Goal: Task Accomplishment & Management: Use online tool/utility

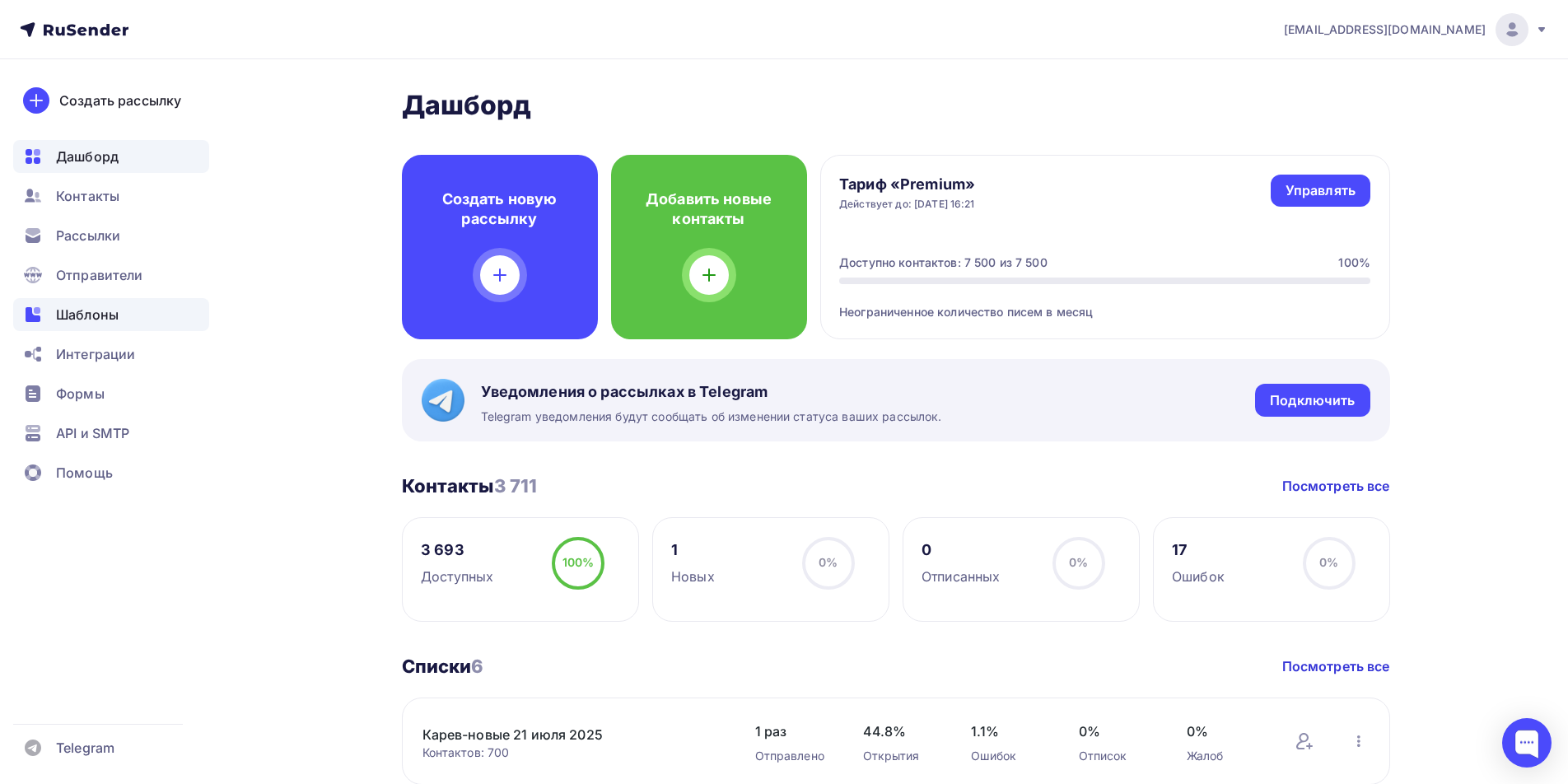
click at [95, 314] on span "Шаблоны" at bounding box center [87, 314] width 62 height 20
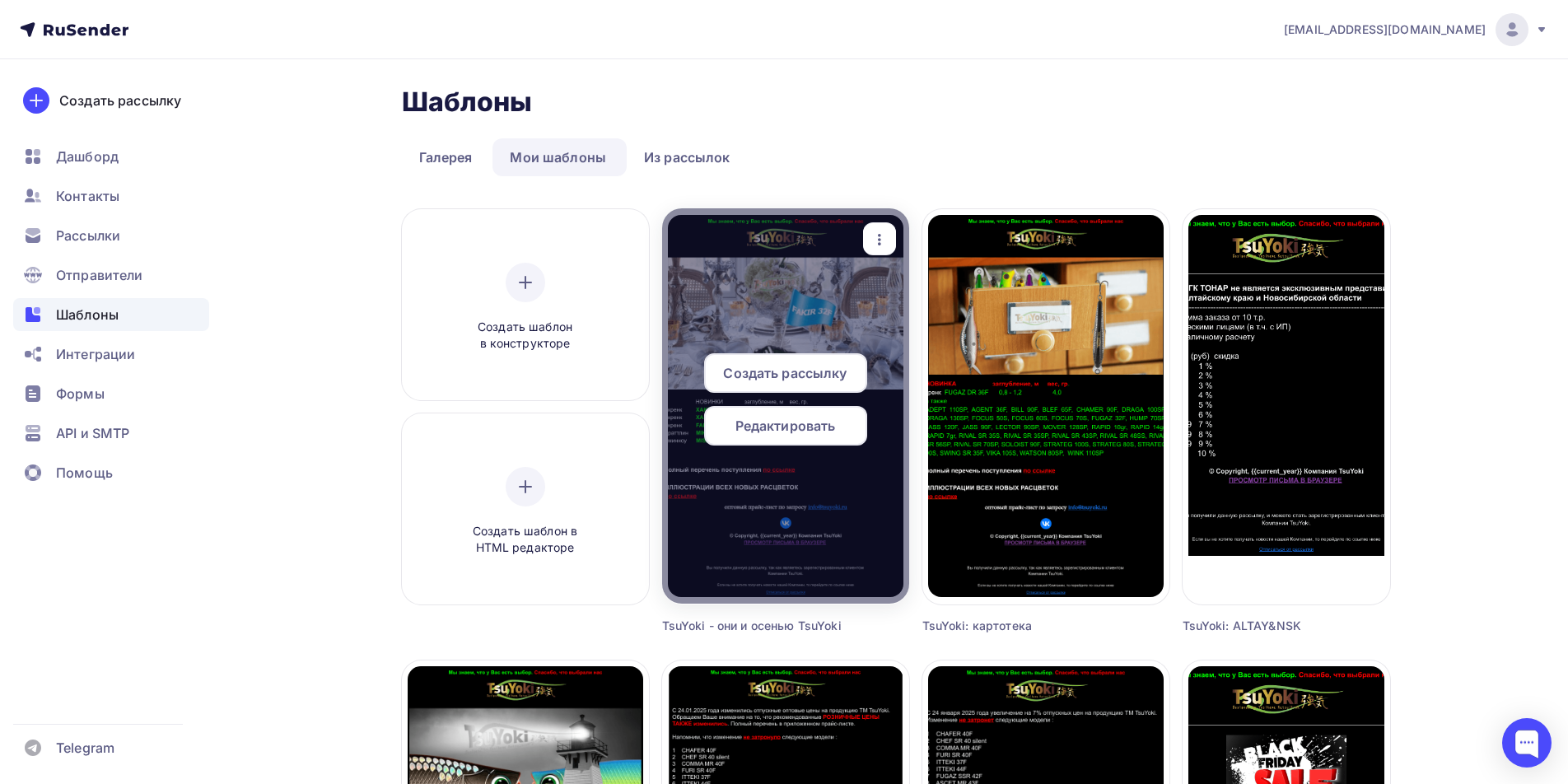
click at [800, 423] on span "Редактировать" at bounding box center [786, 426] width 101 height 20
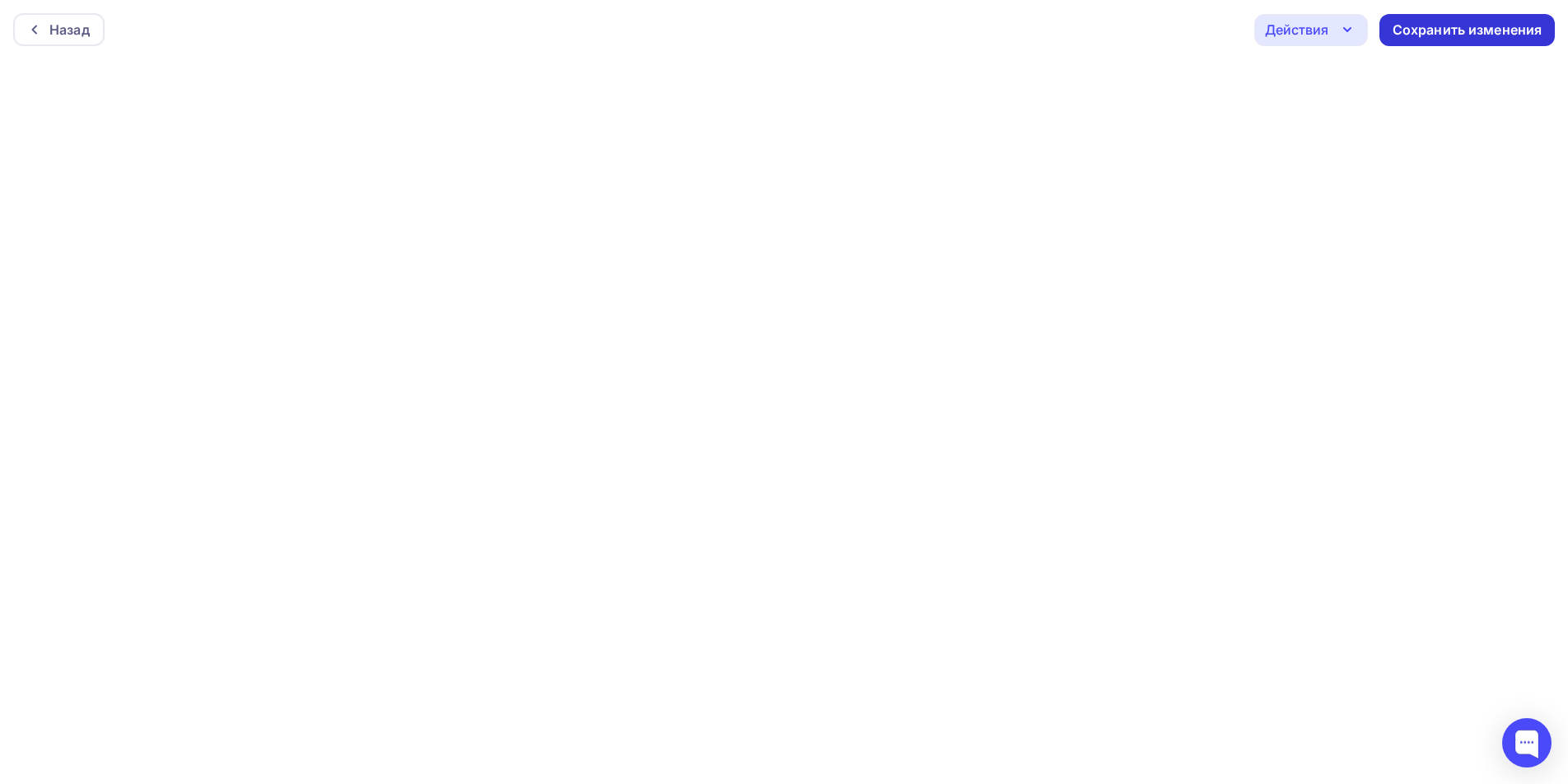
click at [1454, 32] on div "Сохранить изменения" at bounding box center [1468, 30] width 150 height 19
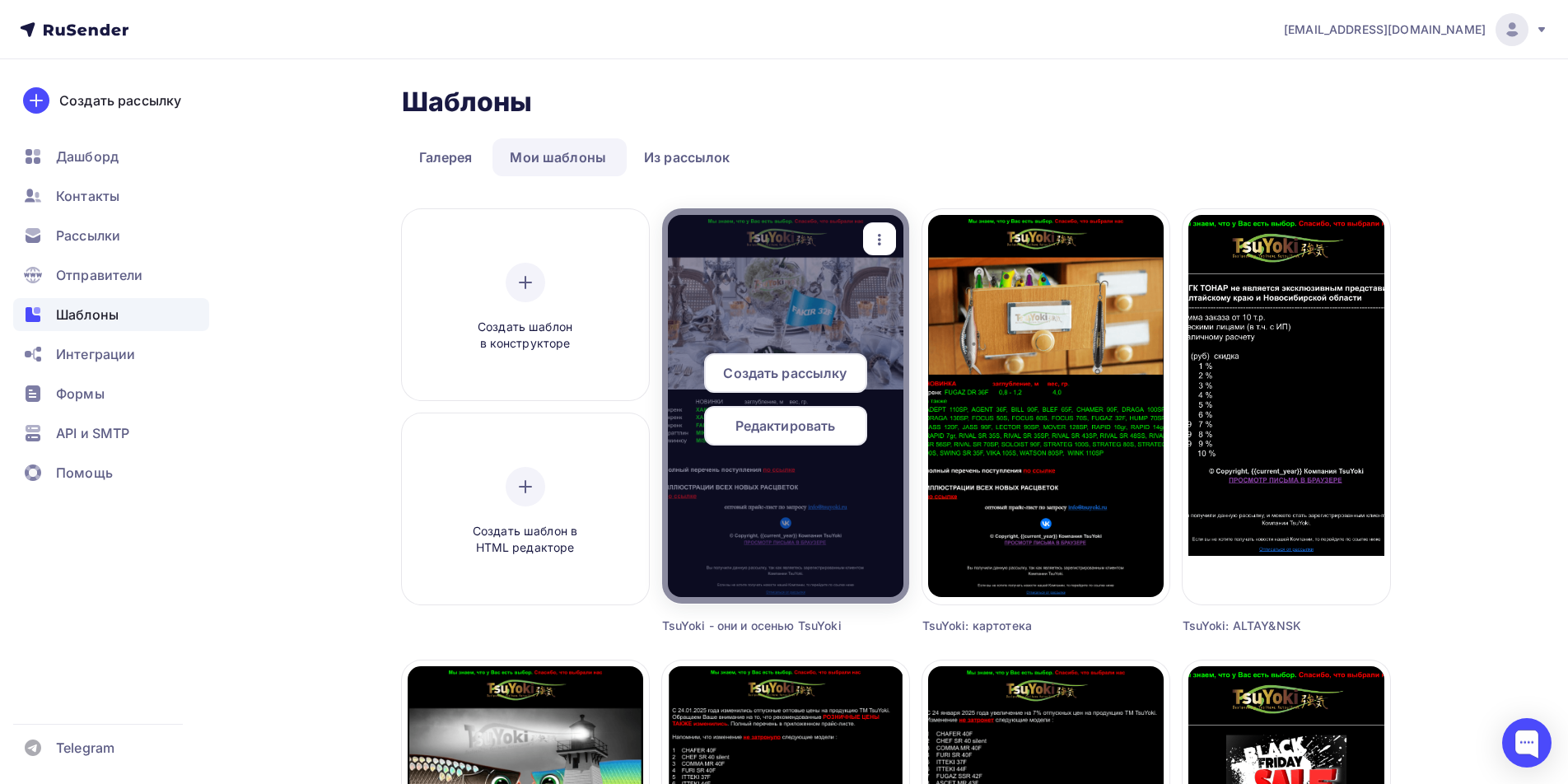
click at [772, 428] on span "Редактировать" at bounding box center [786, 426] width 101 height 20
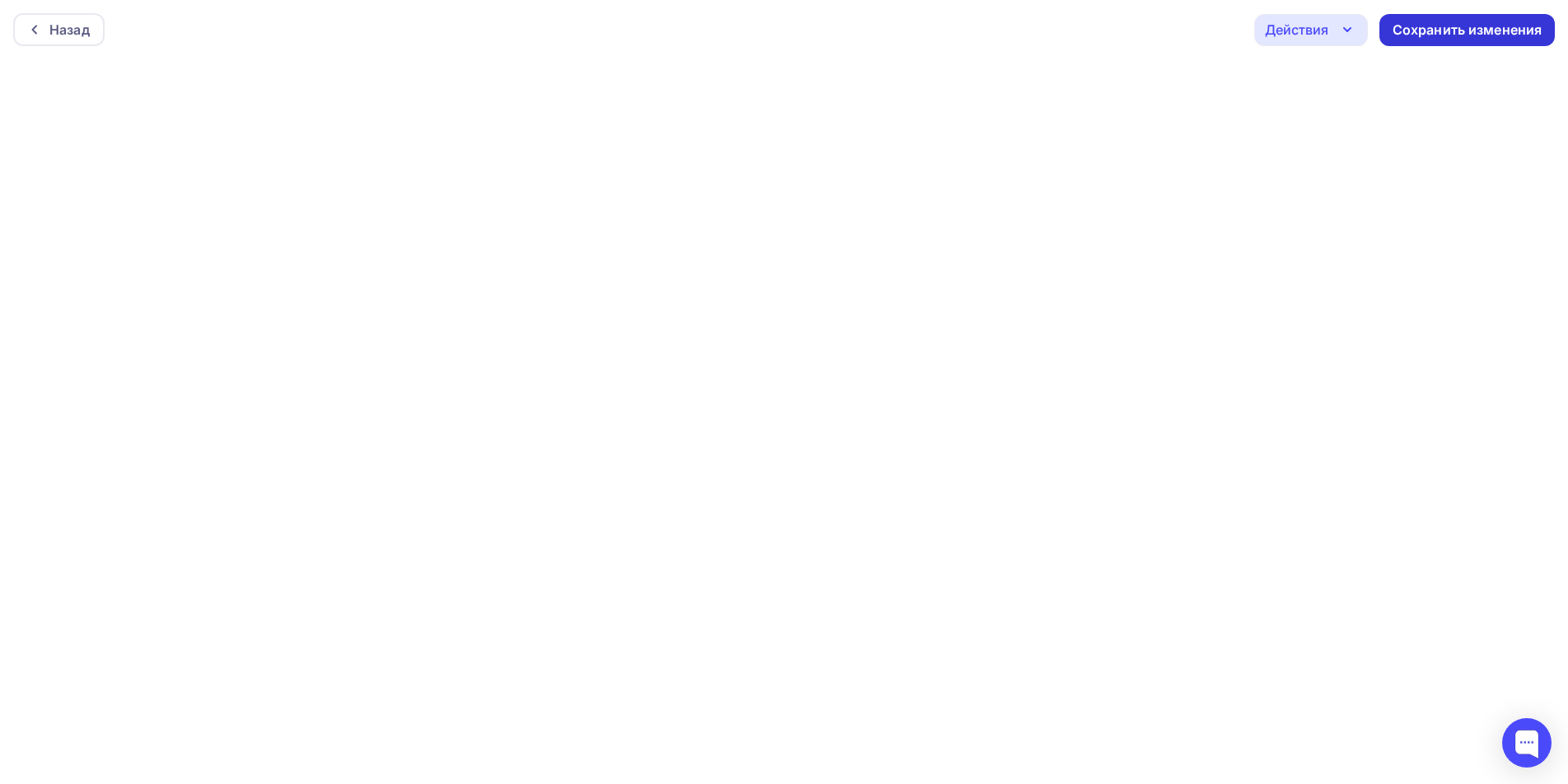
click at [1429, 32] on div "Сохранить изменения" at bounding box center [1468, 30] width 150 height 19
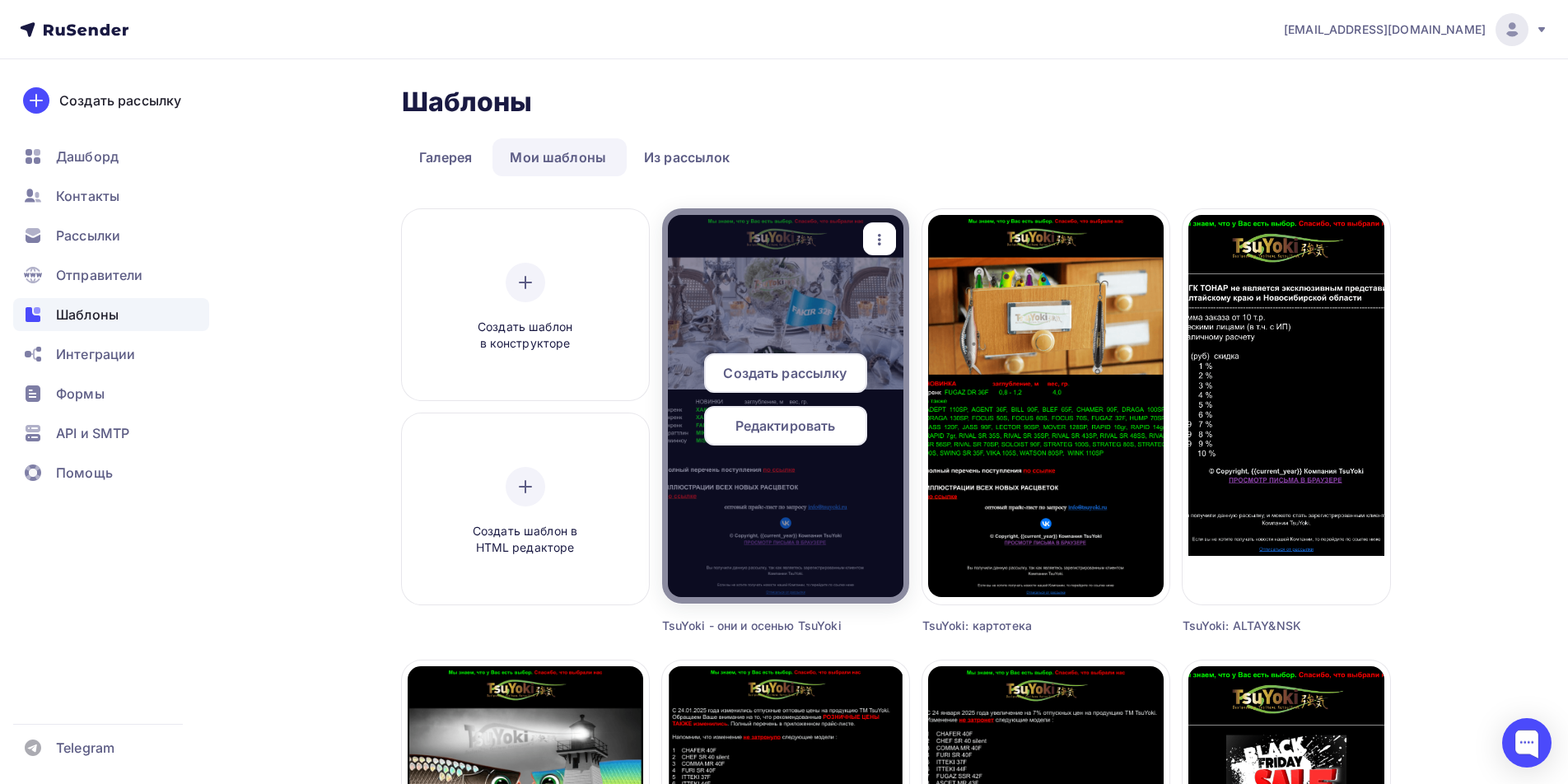
click at [874, 242] on icon "button" at bounding box center [879, 240] width 20 height 20
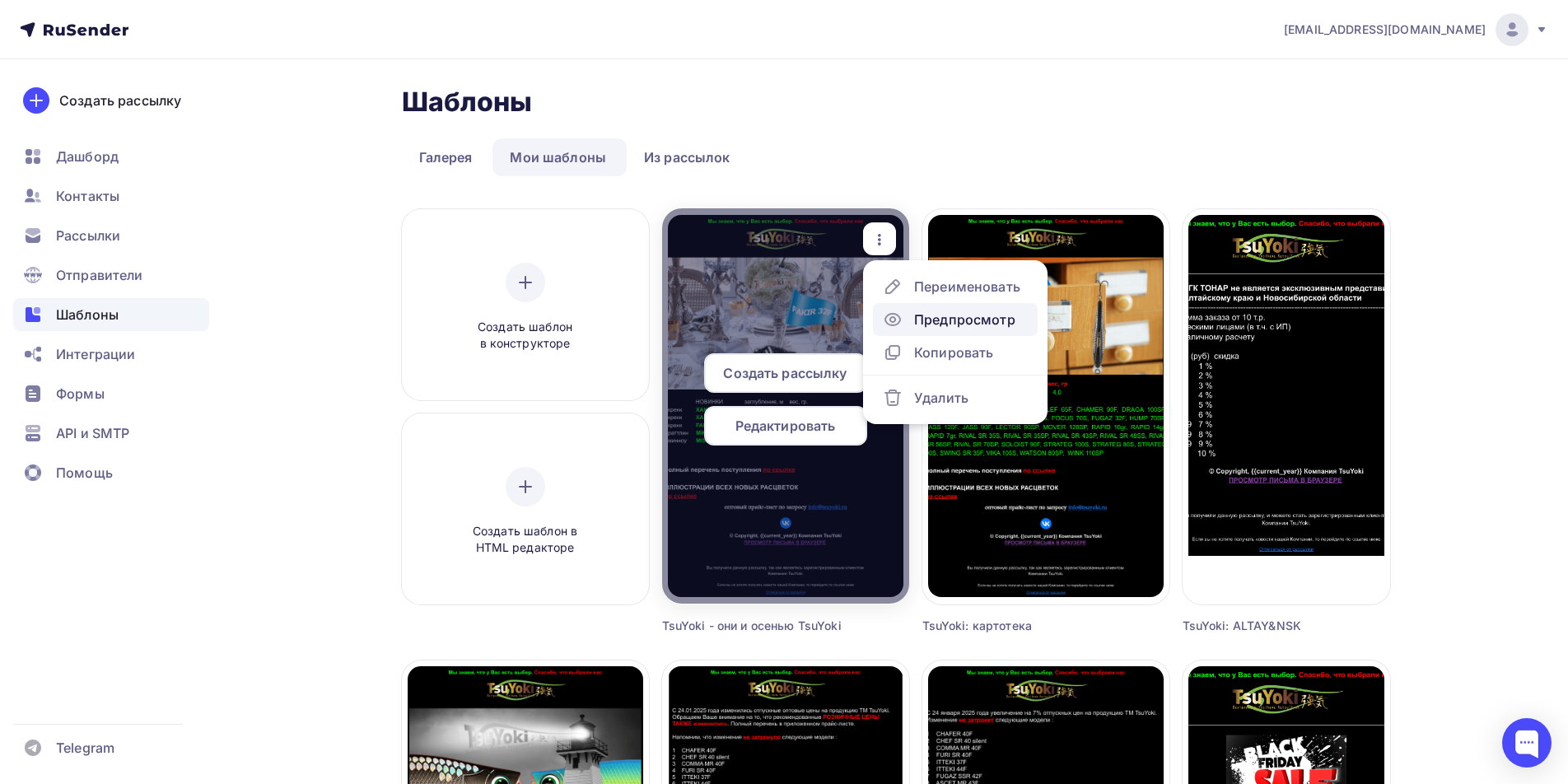
click at [942, 314] on div "Предпросмотр" at bounding box center [964, 319] width 102 height 20
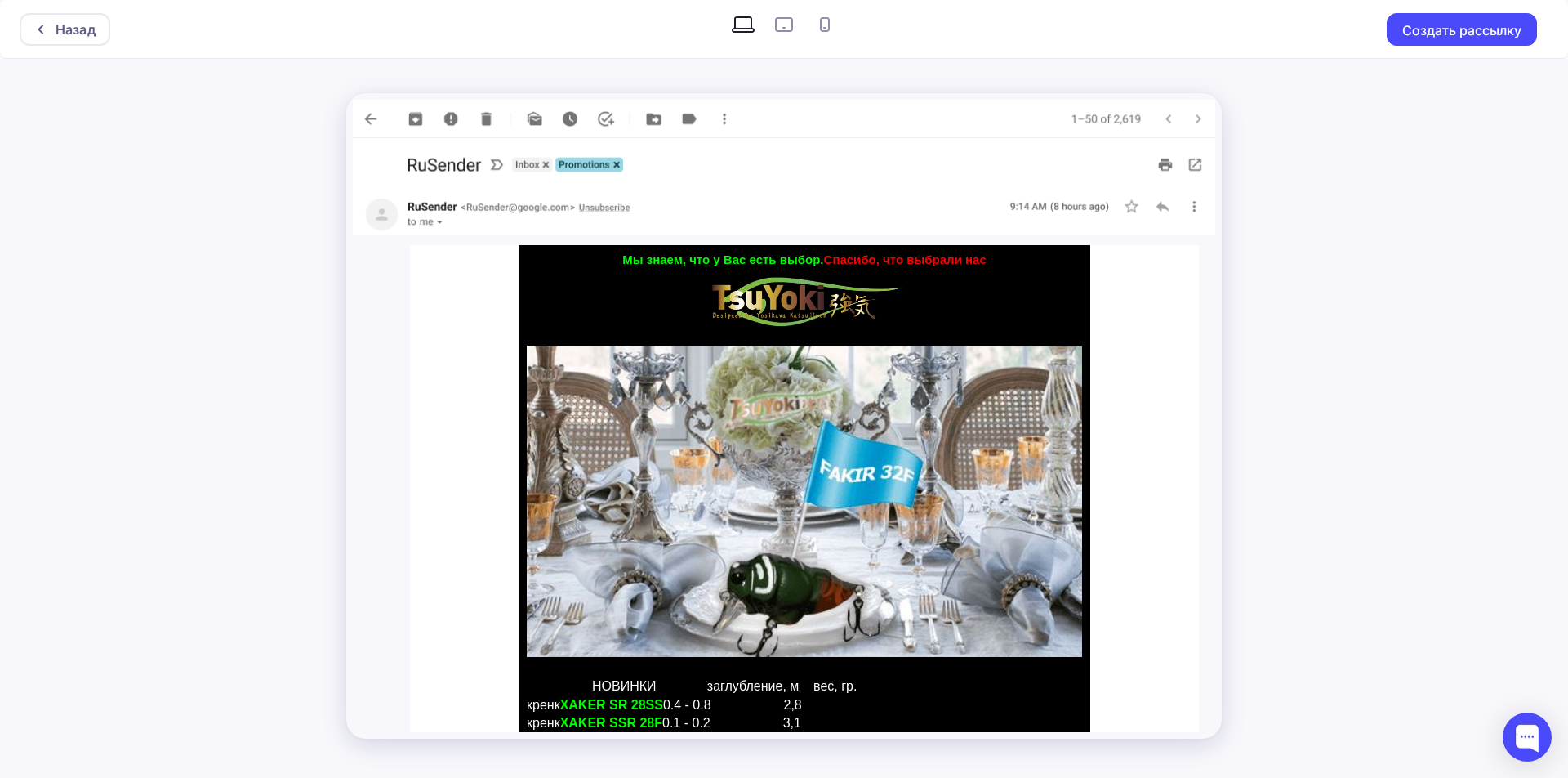
click at [369, 116] on img at bounding box center [784, 119] width 862 height 38
click at [66, 30] on div "Назад" at bounding box center [75, 29] width 40 height 20
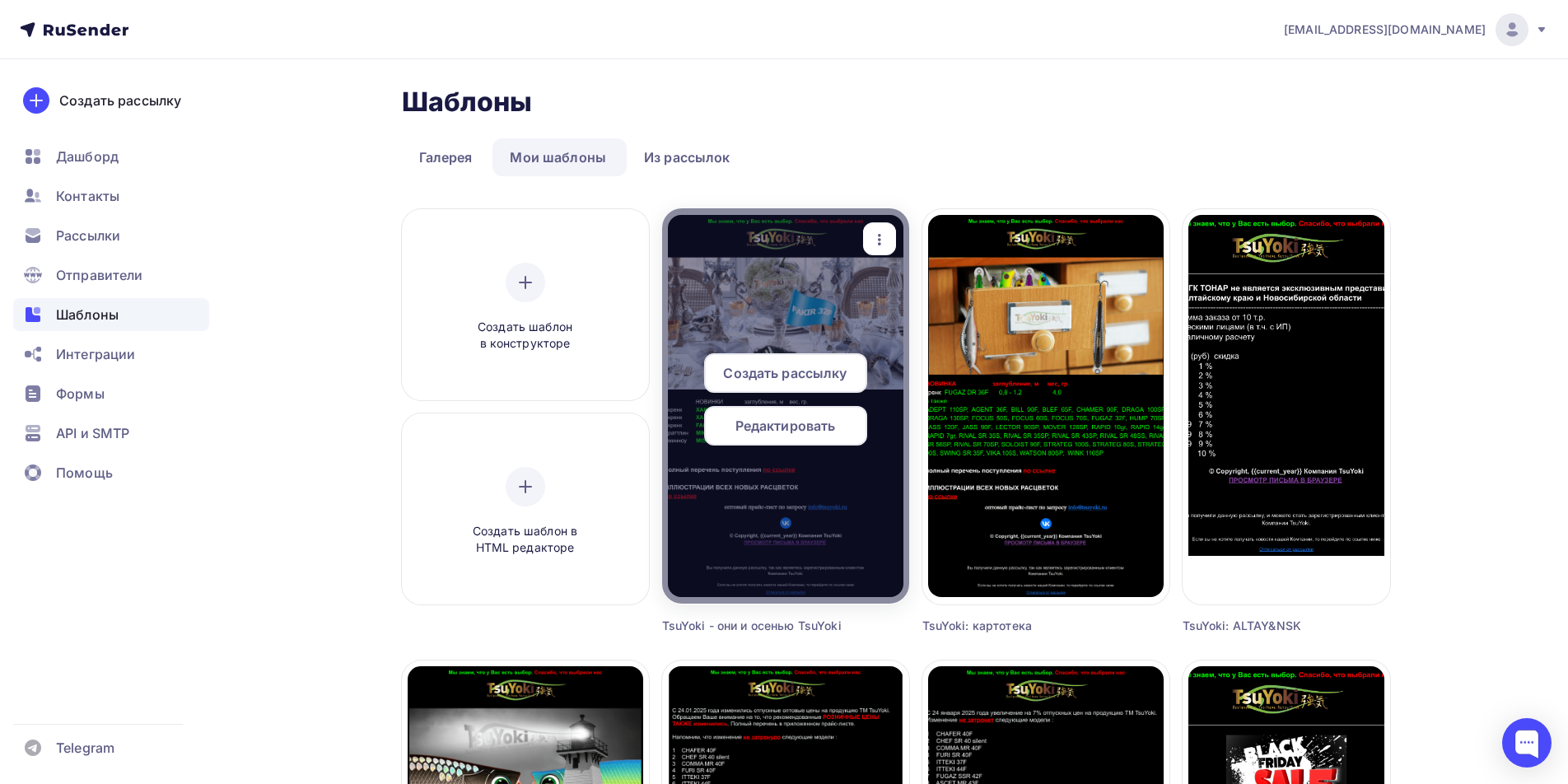
click at [784, 429] on span "Редактировать" at bounding box center [786, 426] width 101 height 20
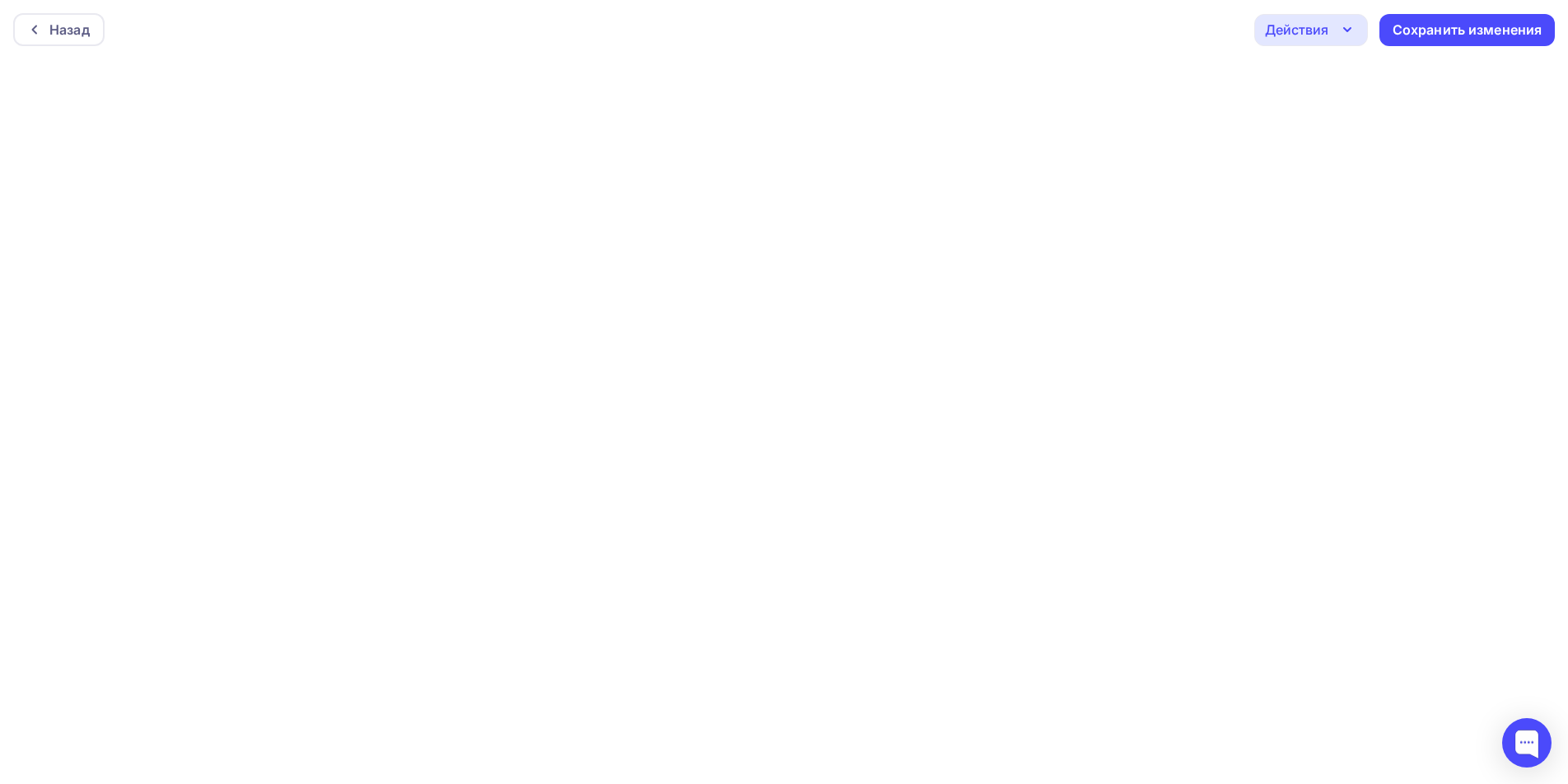
click at [1346, 32] on icon "button" at bounding box center [1348, 30] width 20 height 20
click at [1335, 71] on div "Отправить тестовое письмо" at bounding box center [1400, 78] width 190 height 20
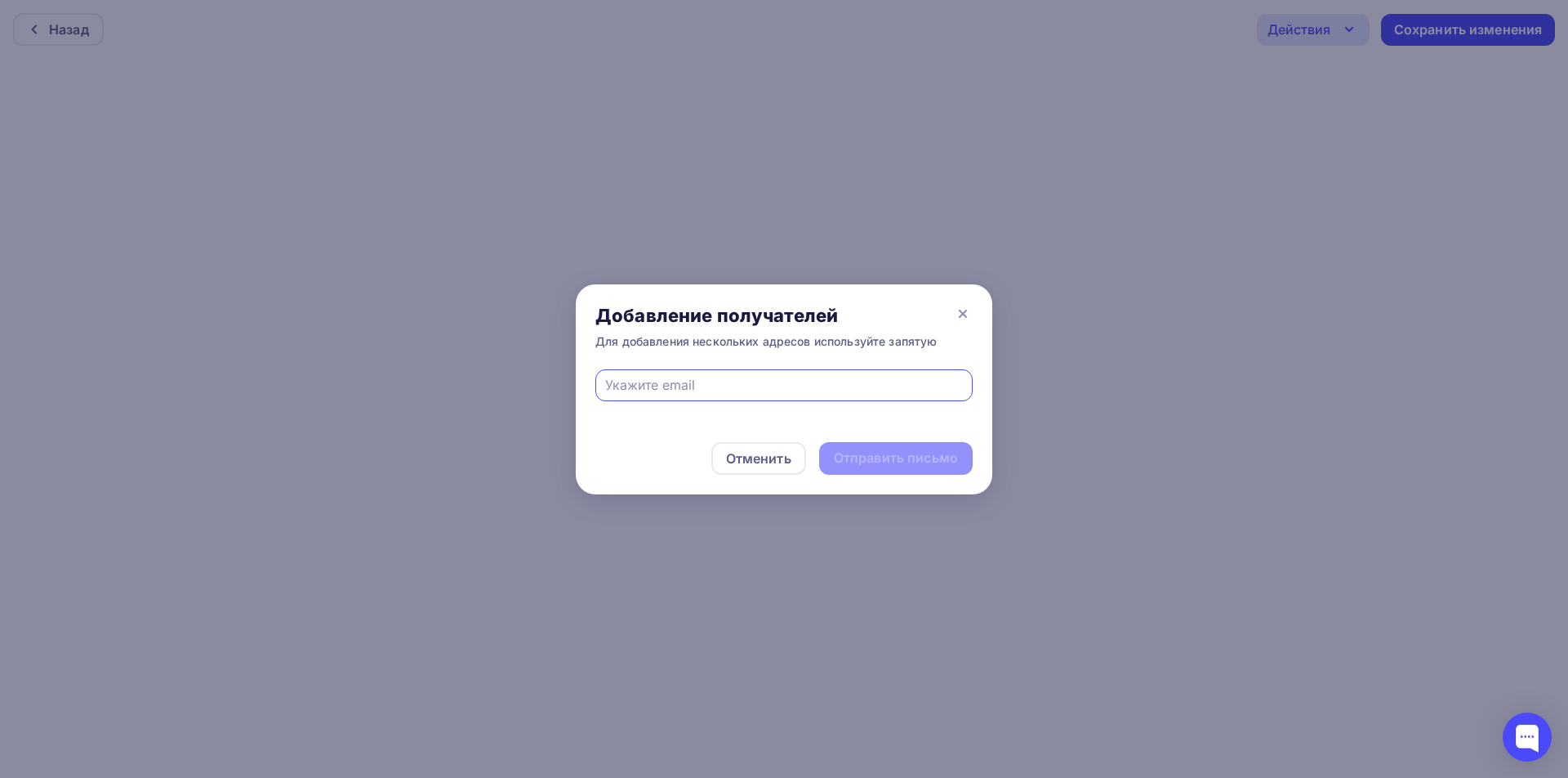
type input "[EMAIL_ADDRESS][DOMAIN_NAME]"
click at [872, 461] on div "Отправить письмо" at bounding box center [895, 458] width 124 height 19
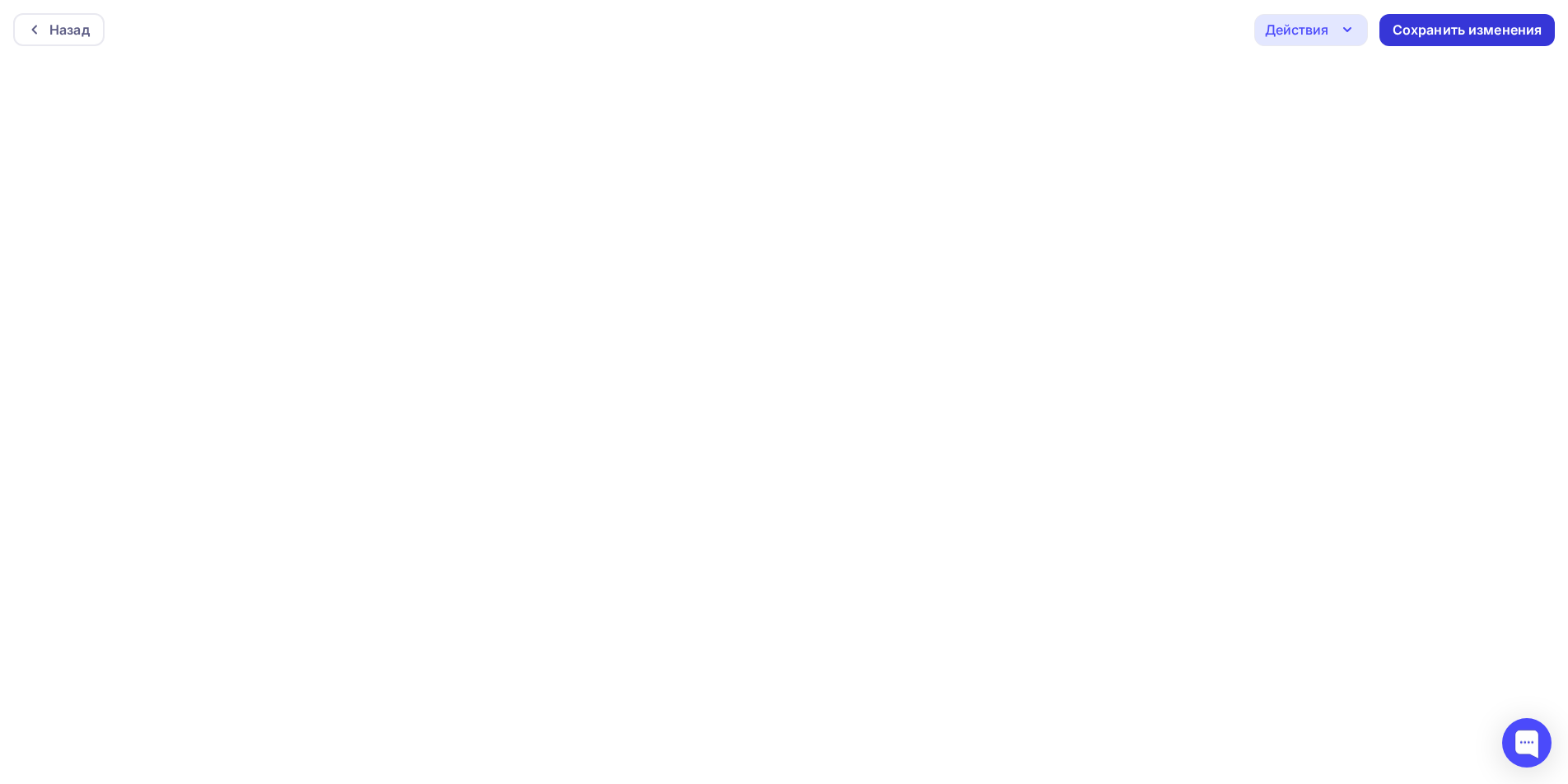
click at [1427, 28] on div "Сохранить изменения" at bounding box center [1468, 30] width 150 height 19
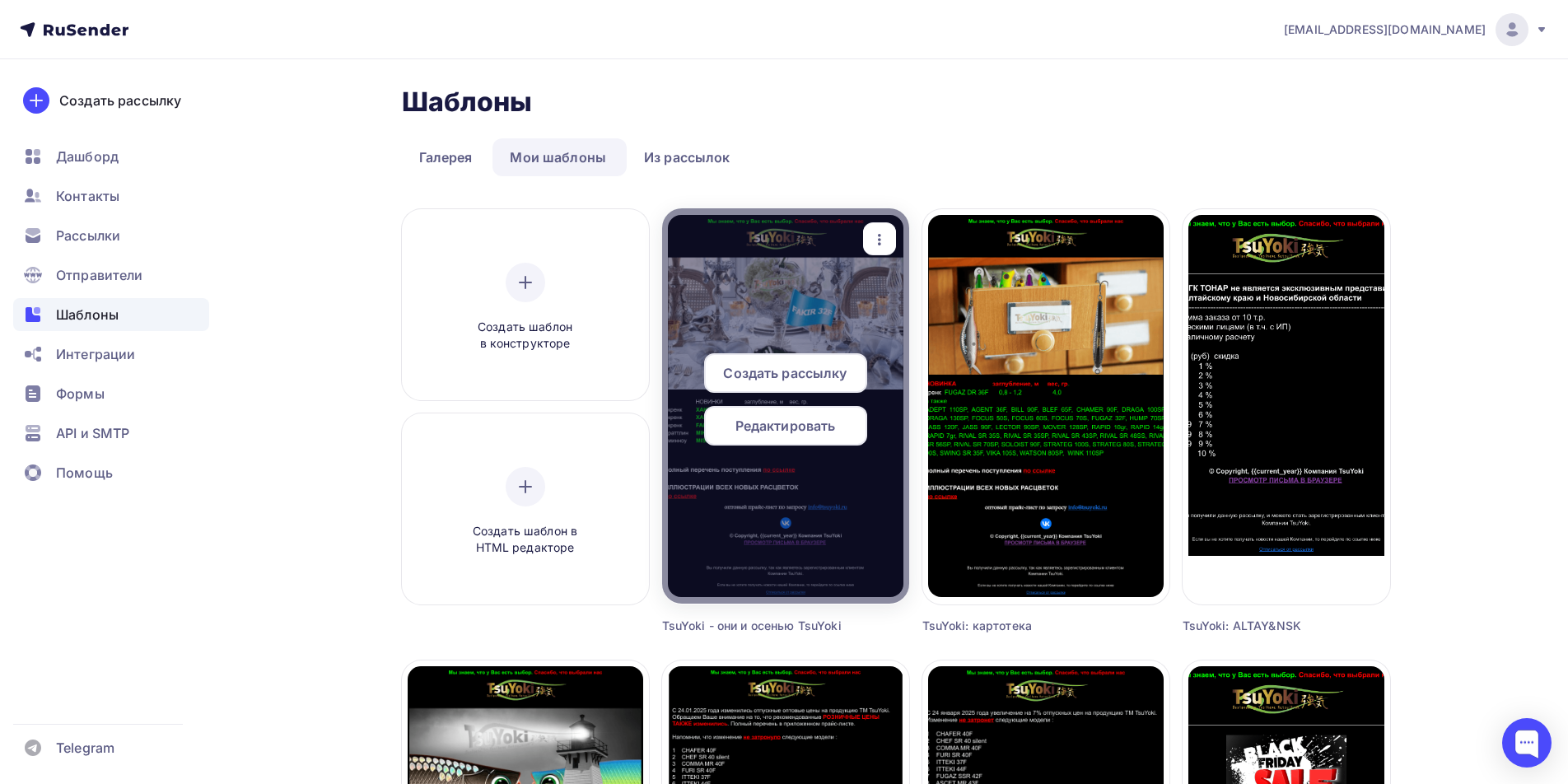
click at [795, 425] on span "Редактировать" at bounding box center [786, 426] width 101 height 20
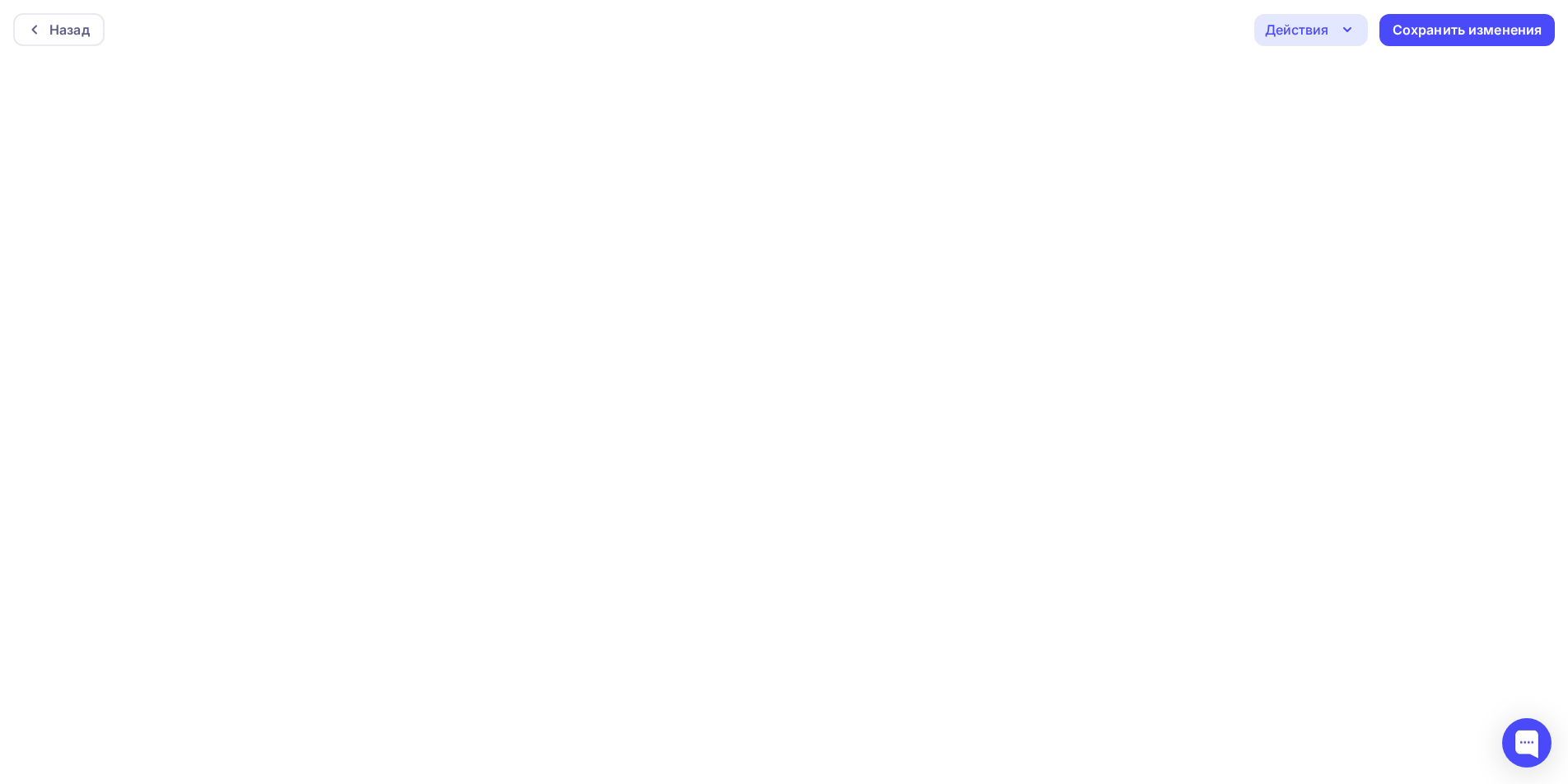
click at [1340, 38] on icon "button" at bounding box center [1348, 30] width 20 height 20
click at [1312, 79] on div "Отправить тестовое письмо" at bounding box center [1400, 78] width 190 height 20
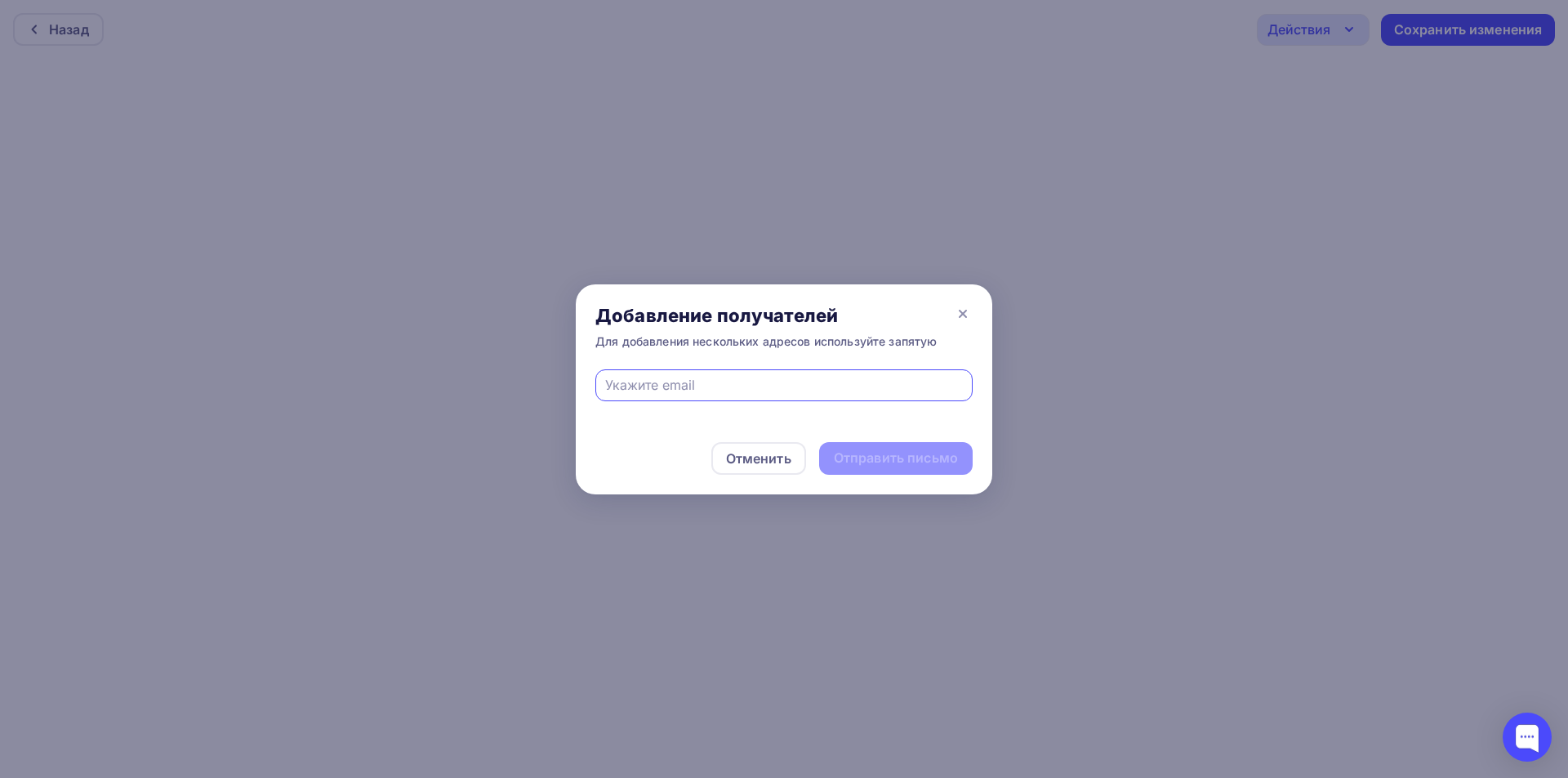
type input "[EMAIL_ADDRESS][DOMAIN_NAME]"
click at [921, 455] on div "Отправить письмо" at bounding box center [895, 458] width 124 height 19
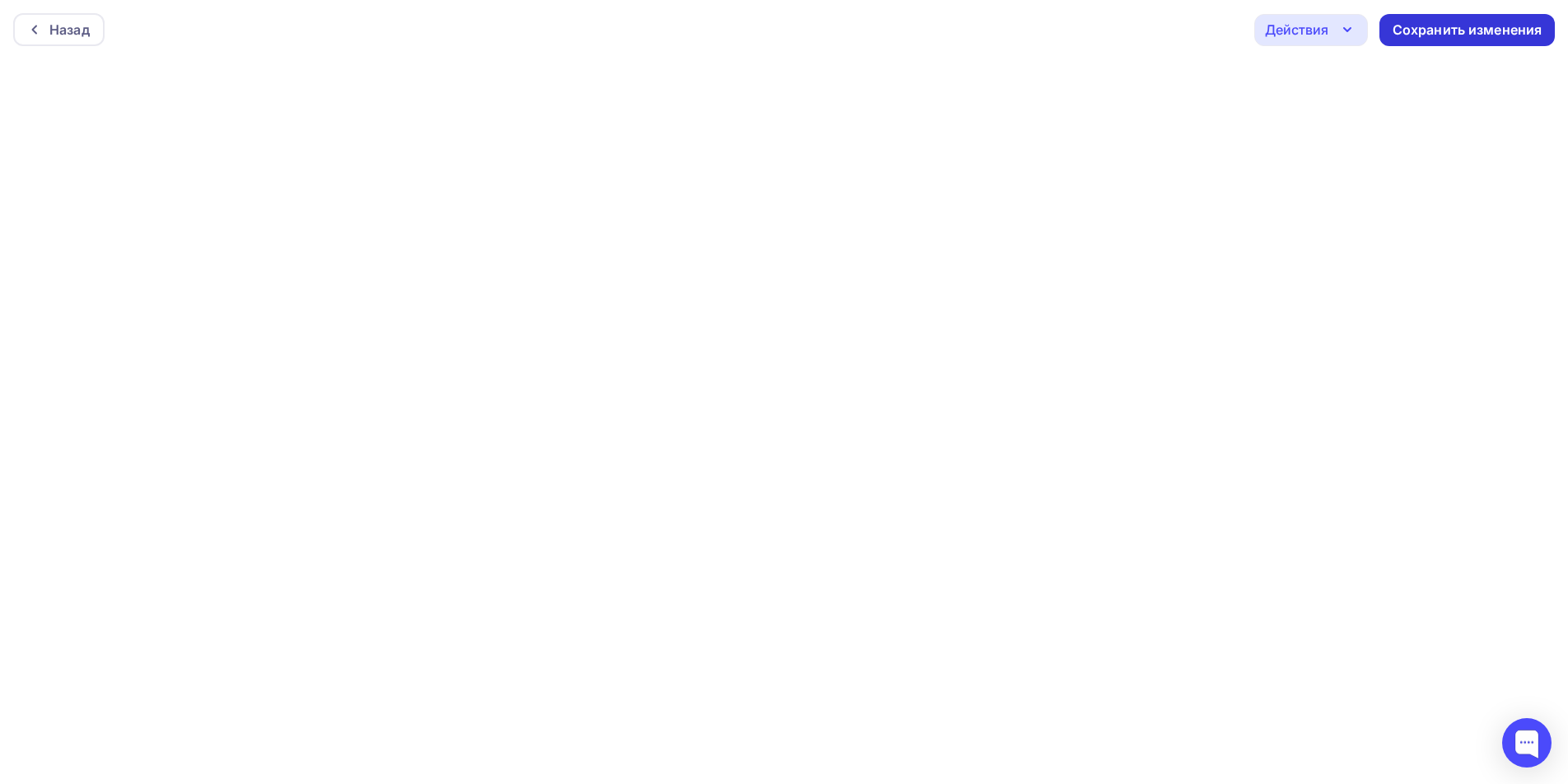
click at [1489, 24] on div "Сохранить изменения" at bounding box center [1468, 30] width 150 height 19
